Goal: Go to known website: Go to known website

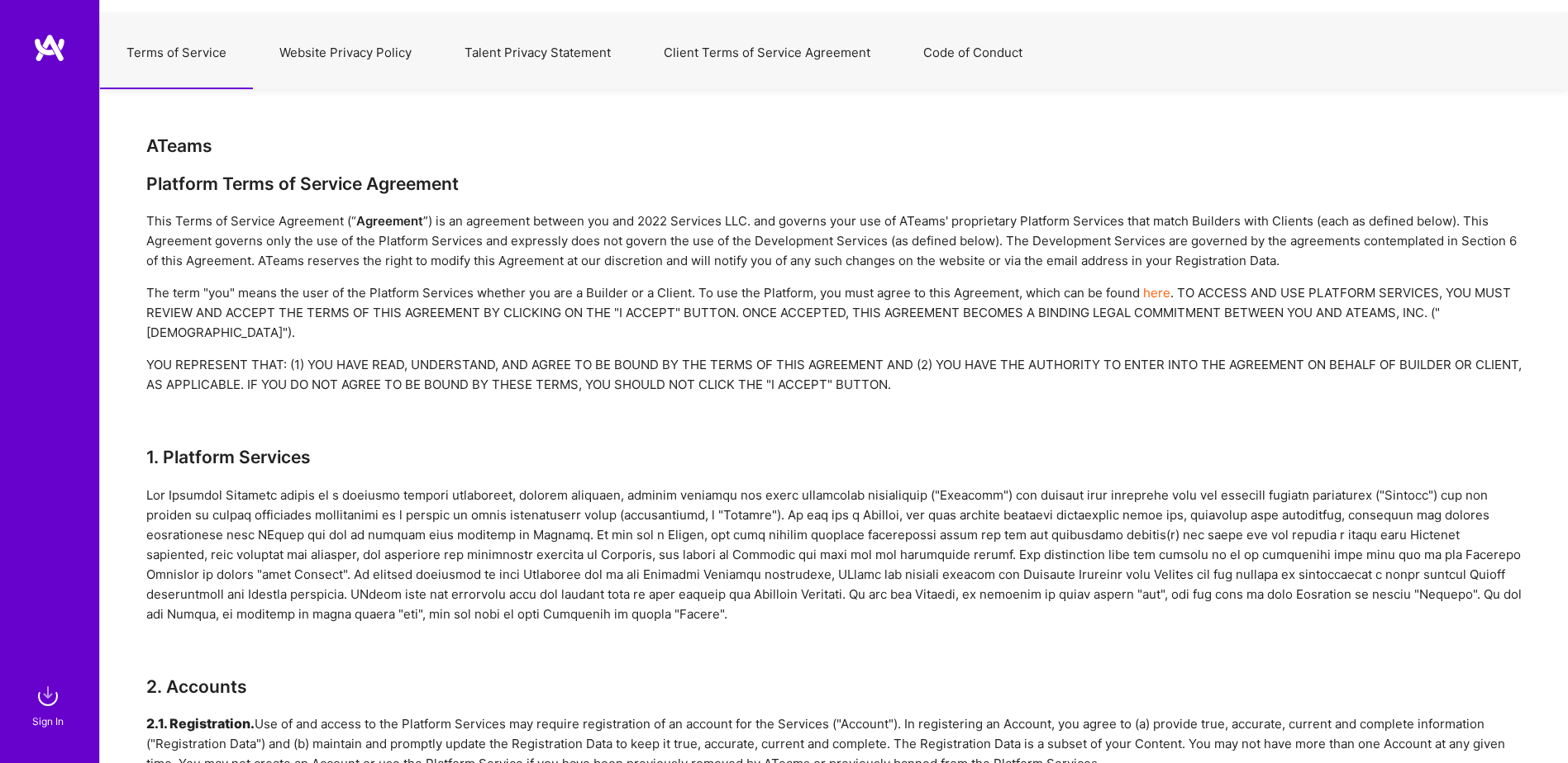
drag, startPoint x: 0, startPoint y: 0, endPoint x: 53, endPoint y: 49, distance: 72.2
click at [53, 49] on img at bounding box center [49, 47] width 33 height 30
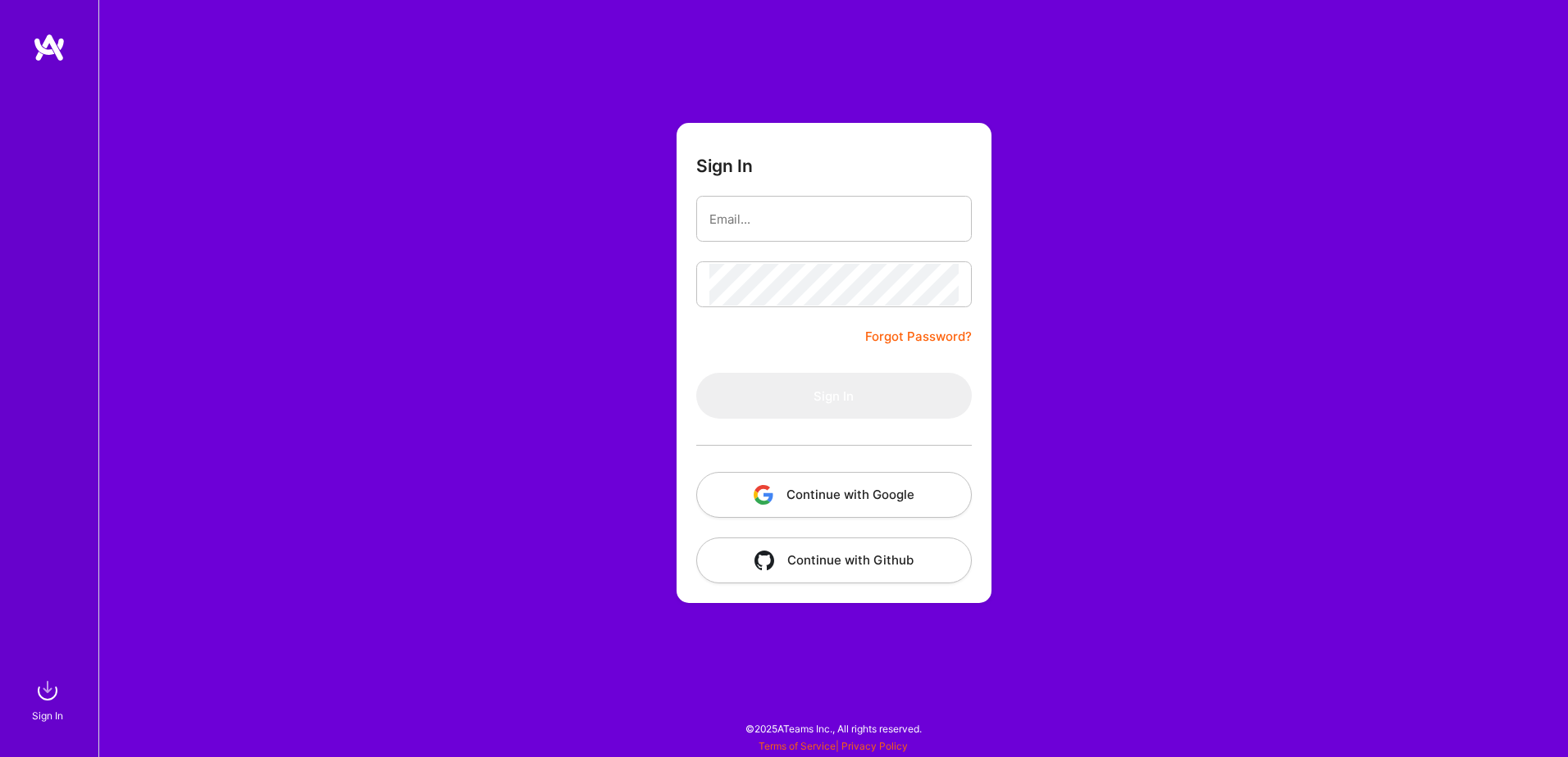
click at [53, 49] on img at bounding box center [49, 47] width 33 height 30
